Goal: Transaction & Acquisition: Purchase product/service

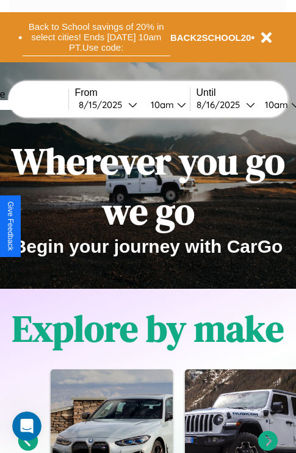
click at [96, 37] on button "Back to School savings of 20% in select cities! Ends [DATE] 10am PT. Use code:" at bounding box center [97, 37] width 148 height 38
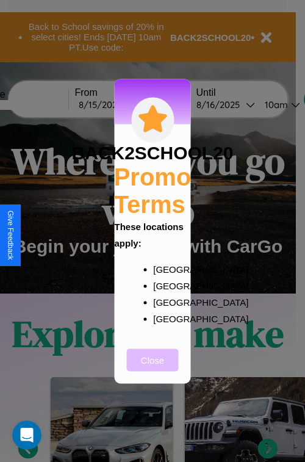
click at [153, 368] on button "Close" at bounding box center [153, 360] width 52 height 23
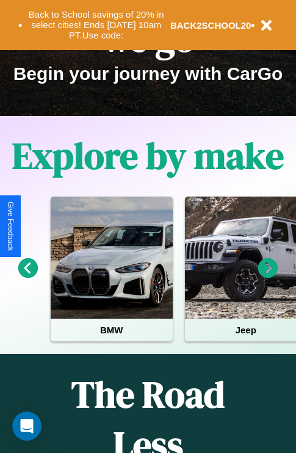
scroll to position [188, 0]
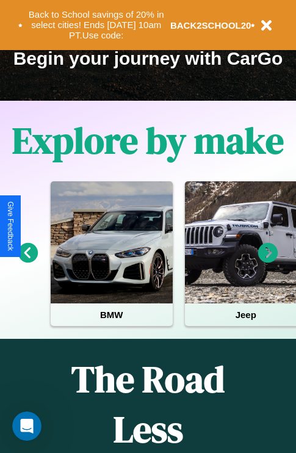
click at [268, 261] on icon at bounding box center [268, 253] width 20 height 20
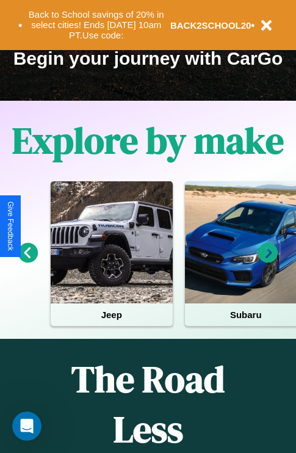
click at [268, 261] on icon at bounding box center [268, 253] width 20 height 20
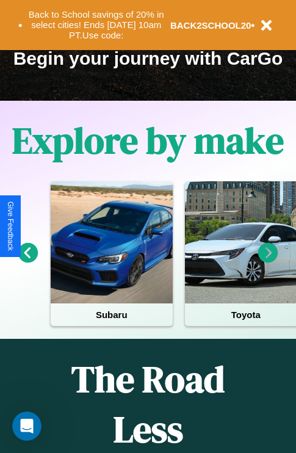
click at [268, 261] on icon at bounding box center [268, 253] width 20 height 20
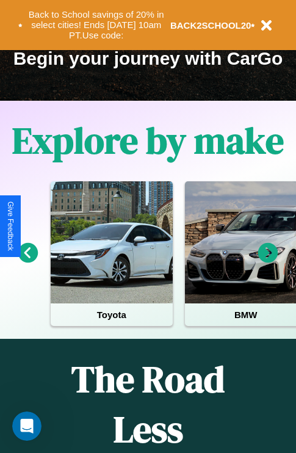
click at [268, 261] on icon at bounding box center [268, 253] width 20 height 20
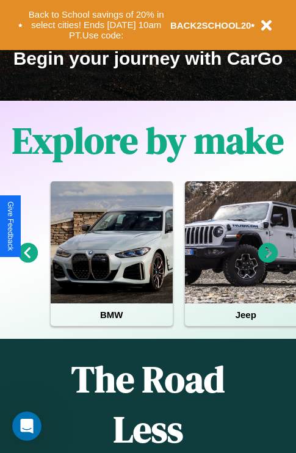
click at [27, 261] on icon at bounding box center [28, 253] width 20 height 20
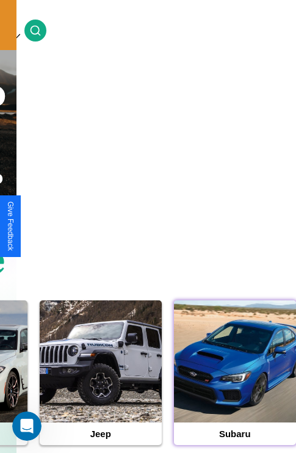
click at [234, 380] on div at bounding box center [235, 361] width 122 height 122
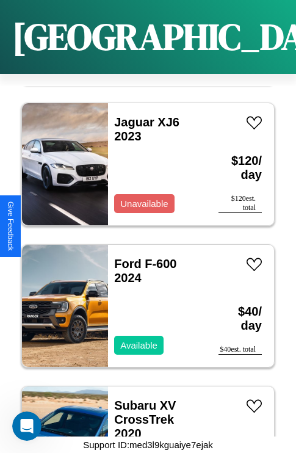
scroll to position [8117, 0]
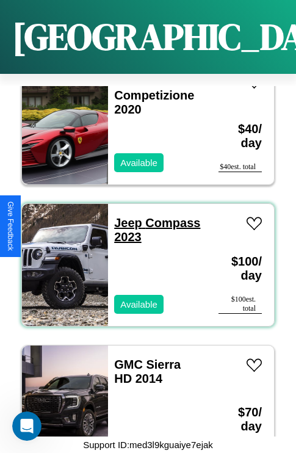
click at [125, 216] on link "Jeep Compass 2023" at bounding box center [157, 229] width 86 height 27
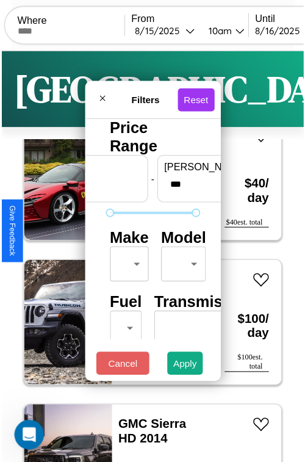
scroll to position [36, 0]
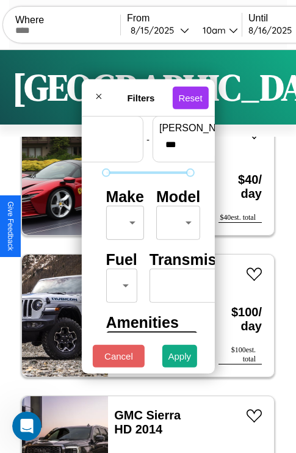
click at [123, 220] on body "CarGo Where From 8 / 15 / 2025 10am Until 8 / 16 / 2025 10am Become a Host Logi…" at bounding box center [148, 252] width 296 height 504
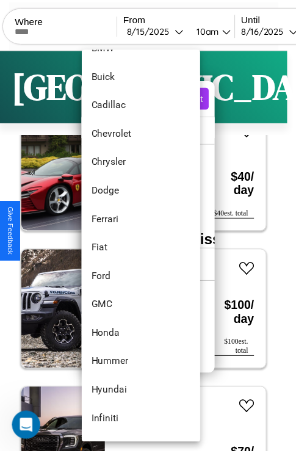
scroll to position [316, 0]
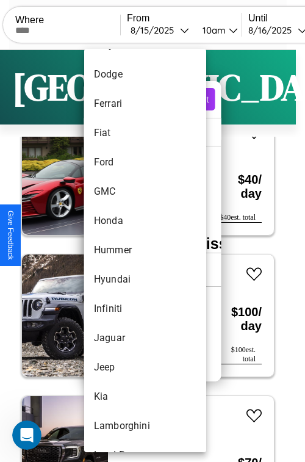
click at [122, 250] on li "Hummer" at bounding box center [145, 250] width 122 height 29
type input "******"
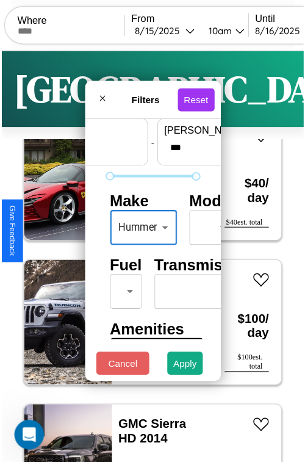
scroll to position [99, 38]
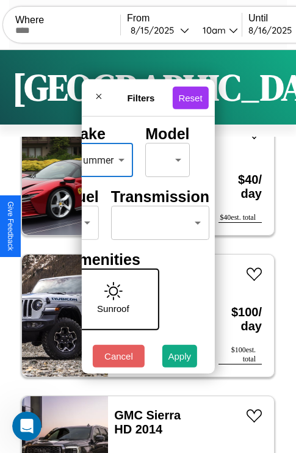
click at [157, 220] on body "CarGo Where From 8 / 15 / 2025 10am Until 8 / 16 / 2025 10am Become a Host Logi…" at bounding box center [148, 252] width 296 height 504
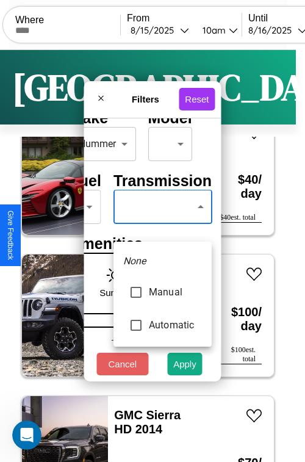
type input "*********"
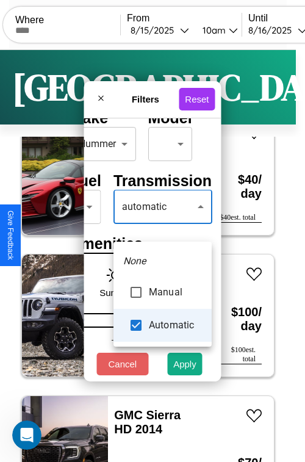
click at [162, 225] on div at bounding box center [152, 231] width 305 height 462
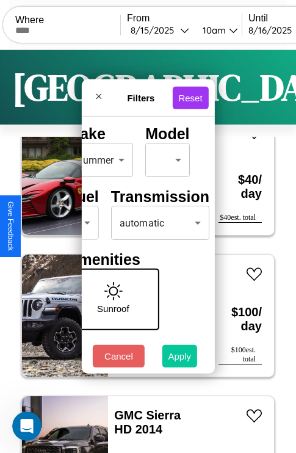
click at [180, 359] on button "Apply" at bounding box center [179, 356] width 35 height 23
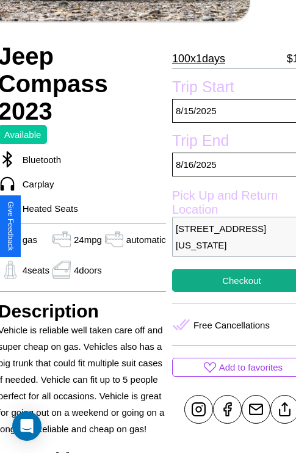
scroll to position [195, 51]
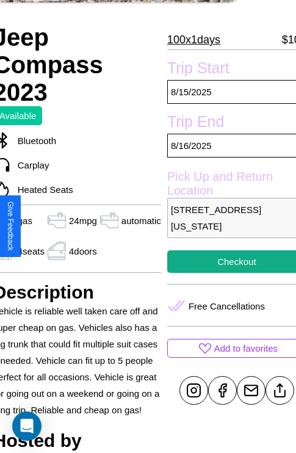
click at [226, 226] on p "[STREET_ADDRESS][US_STATE]" at bounding box center [236, 218] width 139 height 40
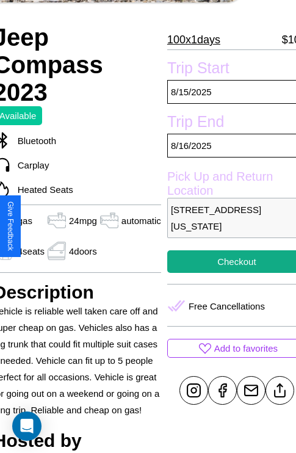
click at [226, 226] on p "[STREET_ADDRESS][US_STATE]" at bounding box center [236, 218] width 139 height 40
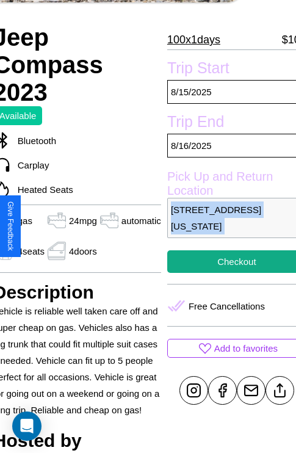
click at [226, 226] on p "[STREET_ADDRESS][US_STATE]" at bounding box center [236, 218] width 139 height 40
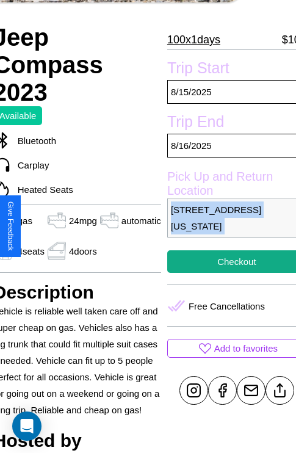
click at [226, 226] on p "[STREET_ADDRESS][US_STATE]" at bounding box center [236, 218] width 139 height 40
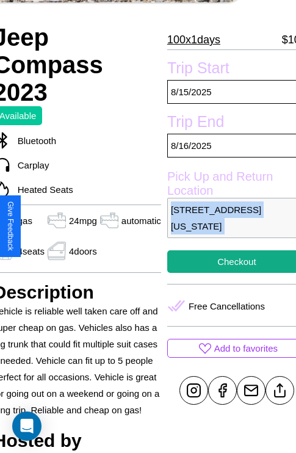
click at [226, 226] on p "[STREET_ADDRESS][US_STATE]" at bounding box center [236, 218] width 139 height 40
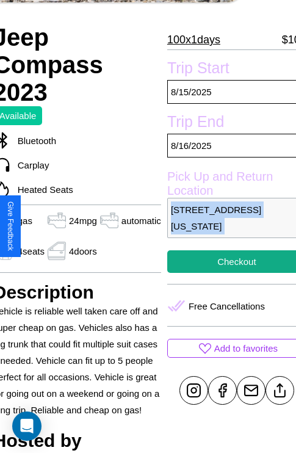
click at [226, 226] on p "[STREET_ADDRESS][US_STATE]" at bounding box center [236, 218] width 139 height 40
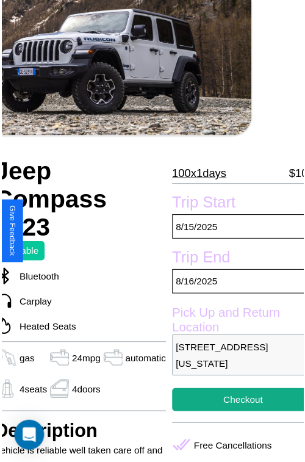
scroll to position [60, 51]
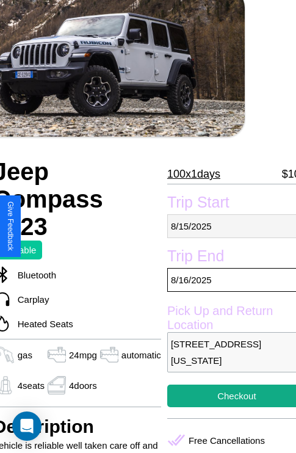
click at [226, 226] on p "[DATE]" at bounding box center [236, 226] width 139 height 24
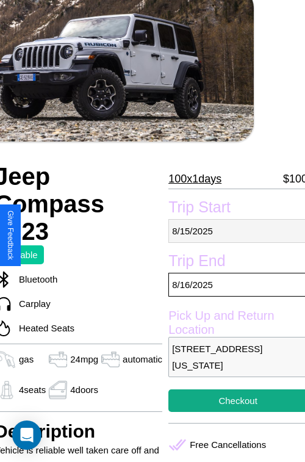
select select "*"
select select "****"
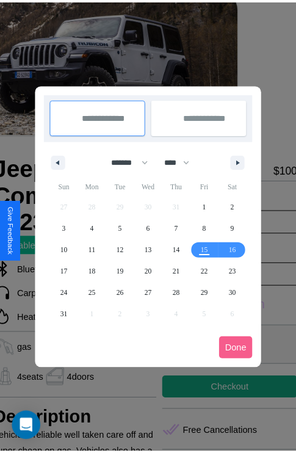
scroll to position [0, 51]
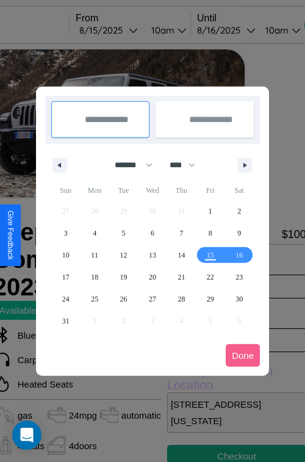
click at [125, 30] on div at bounding box center [152, 231] width 305 height 462
